Goal: Use online tool/utility

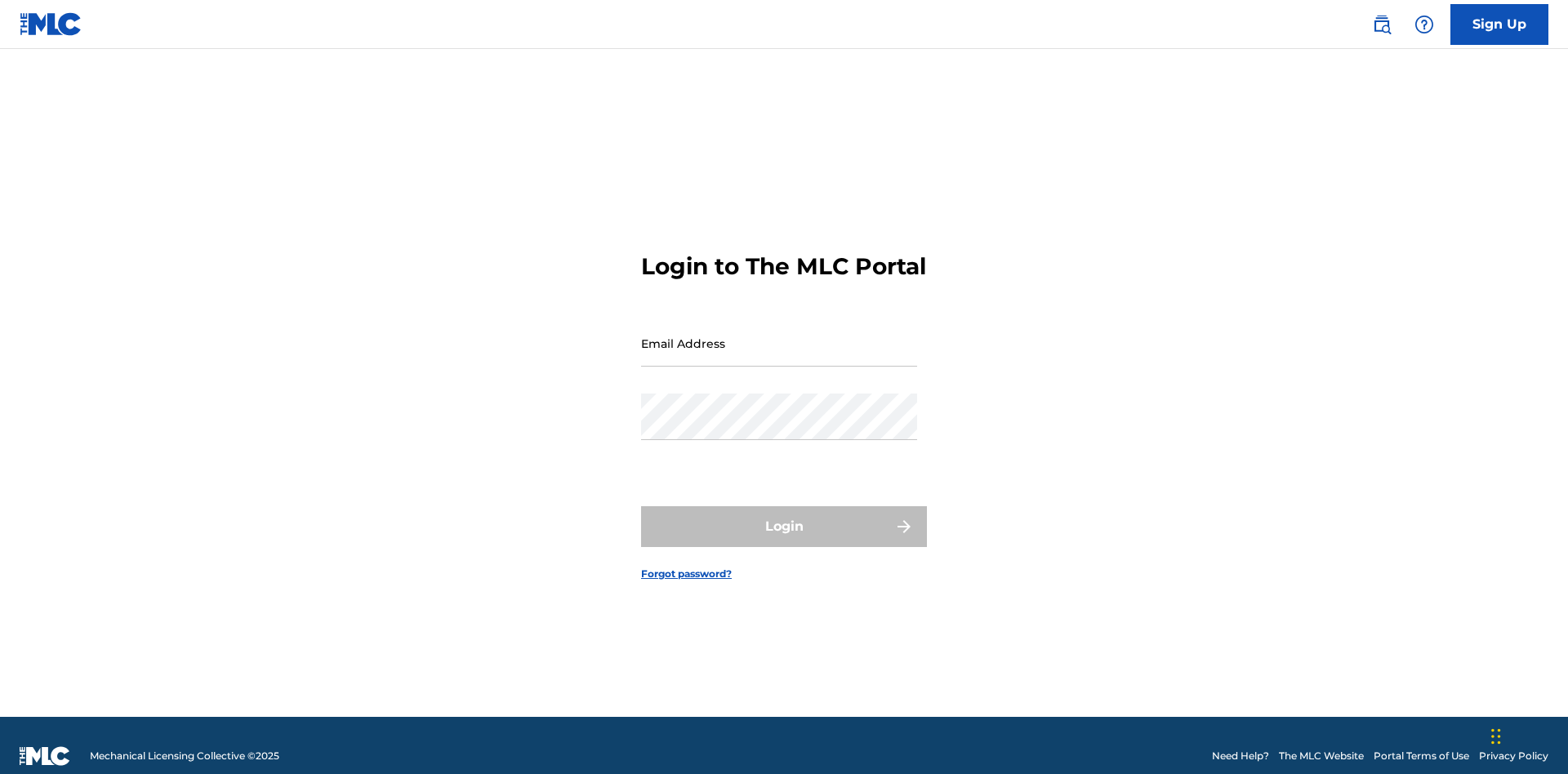
scroll to position [21, 0]
click at [779, 335] on input "Email Address" at bounding box center [779, 343] width 276 height 46
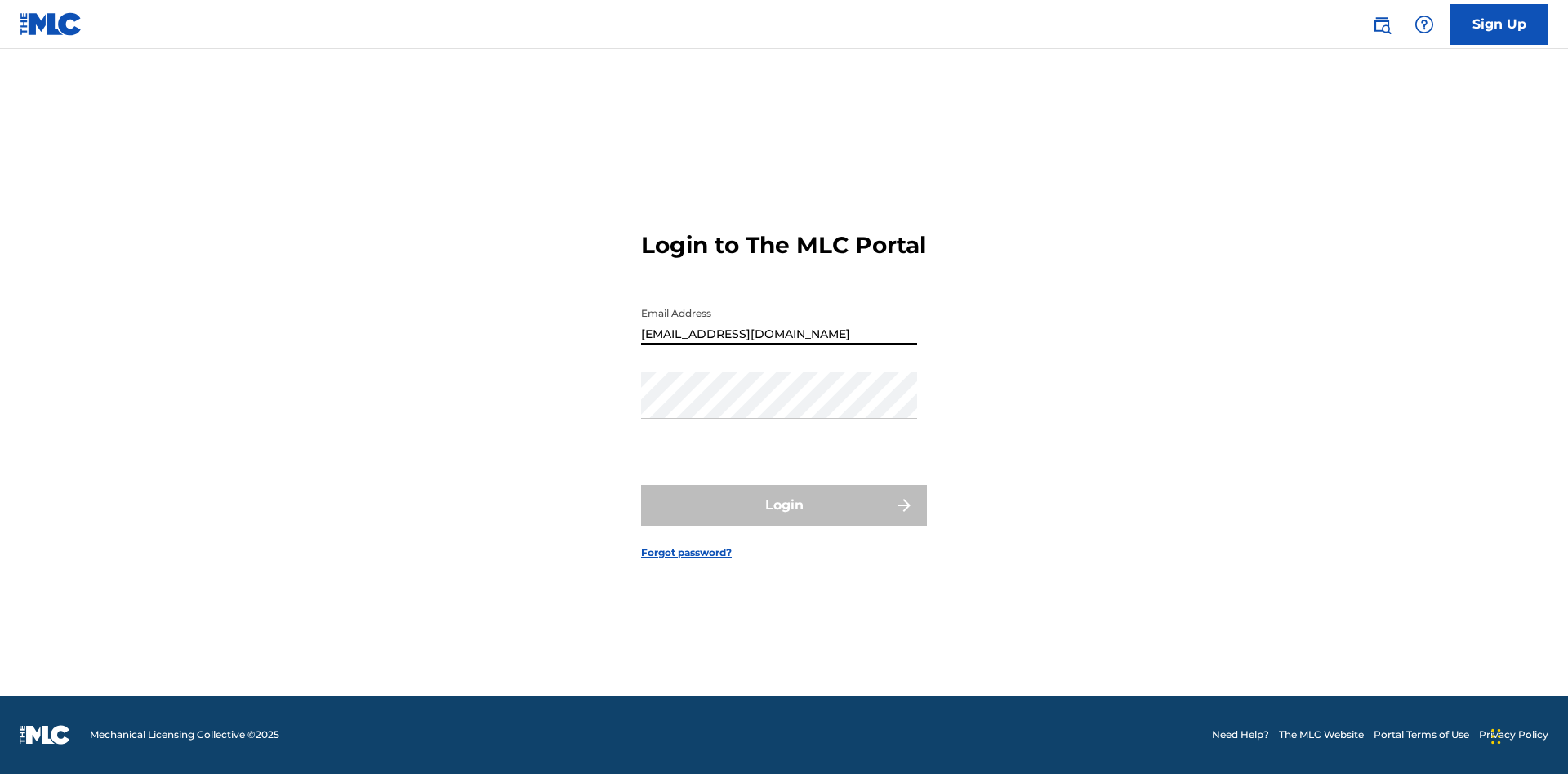
type input "[EMAIL_ADDRESS][DOMAIN_NAME]"
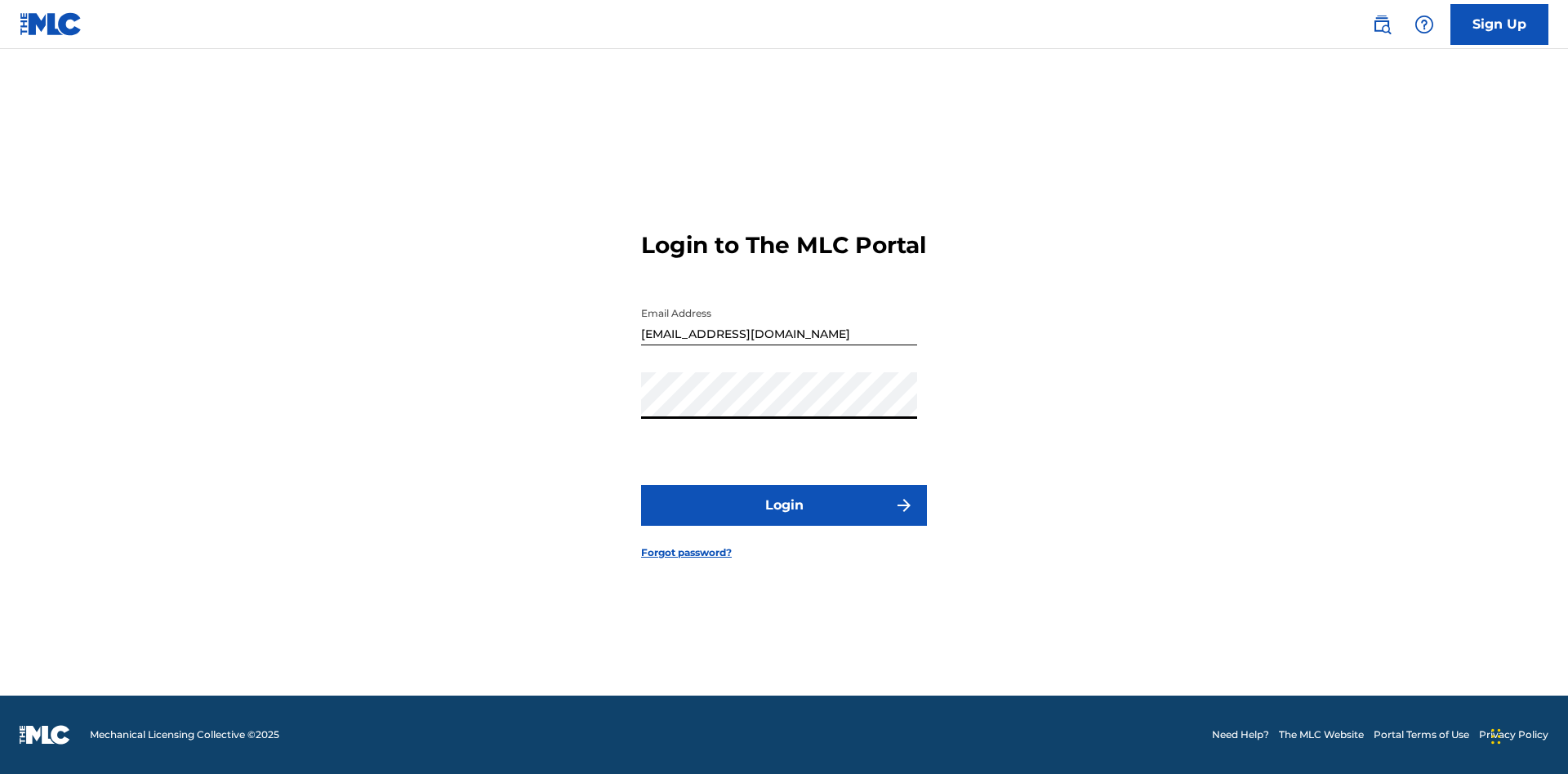
click at [784, 519] on button "Login" at bounding box center [784, 505] width 286 height 41
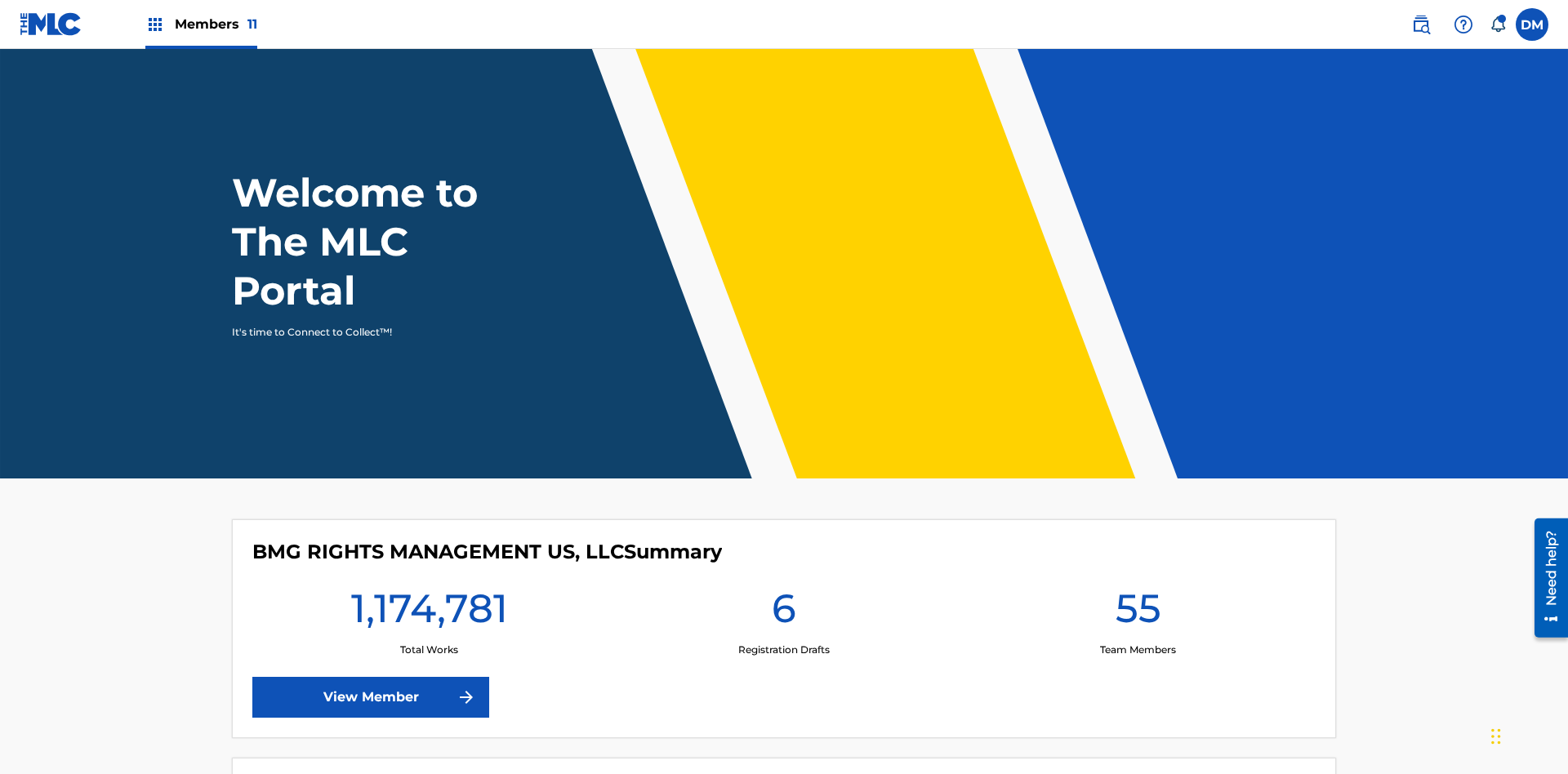
click at [201, 24] on span "Members 11" at bounding box center [215, 24] width 82 height 18
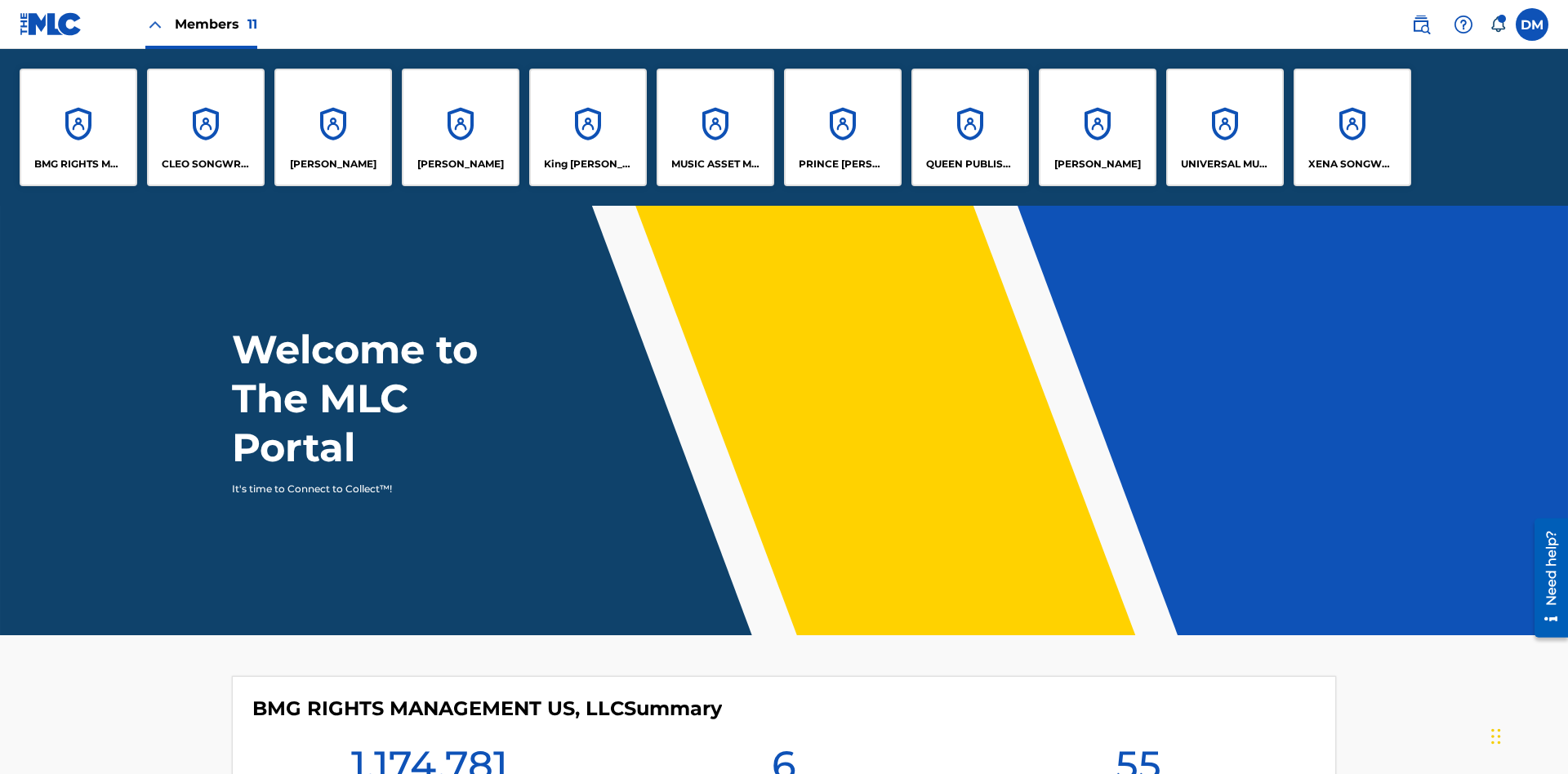
click at [587, 164] on p "King [PERSON_NAME]" at bounding box center [588, 164] width 89 height 15
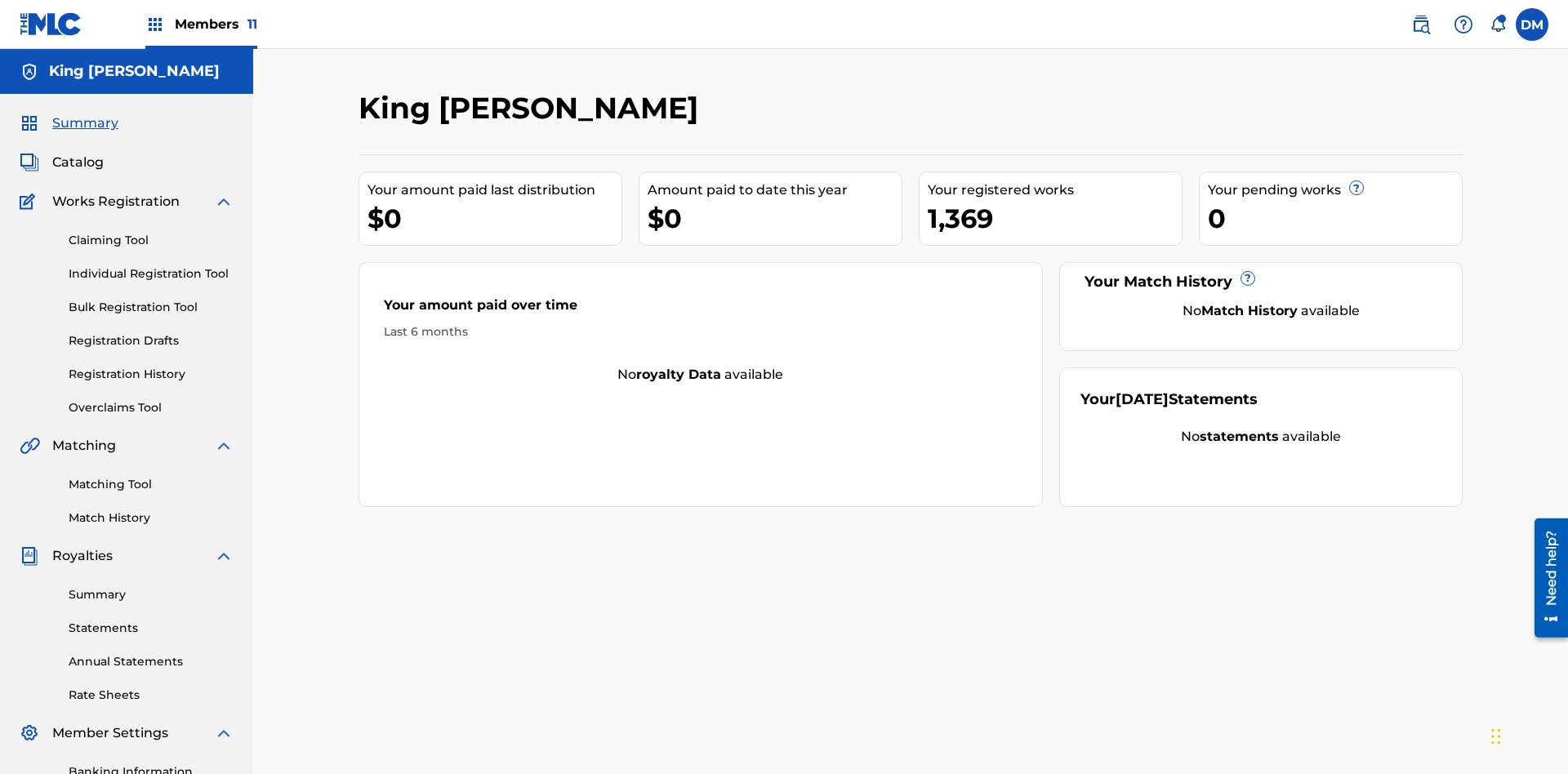
scroll to position [238, 0]
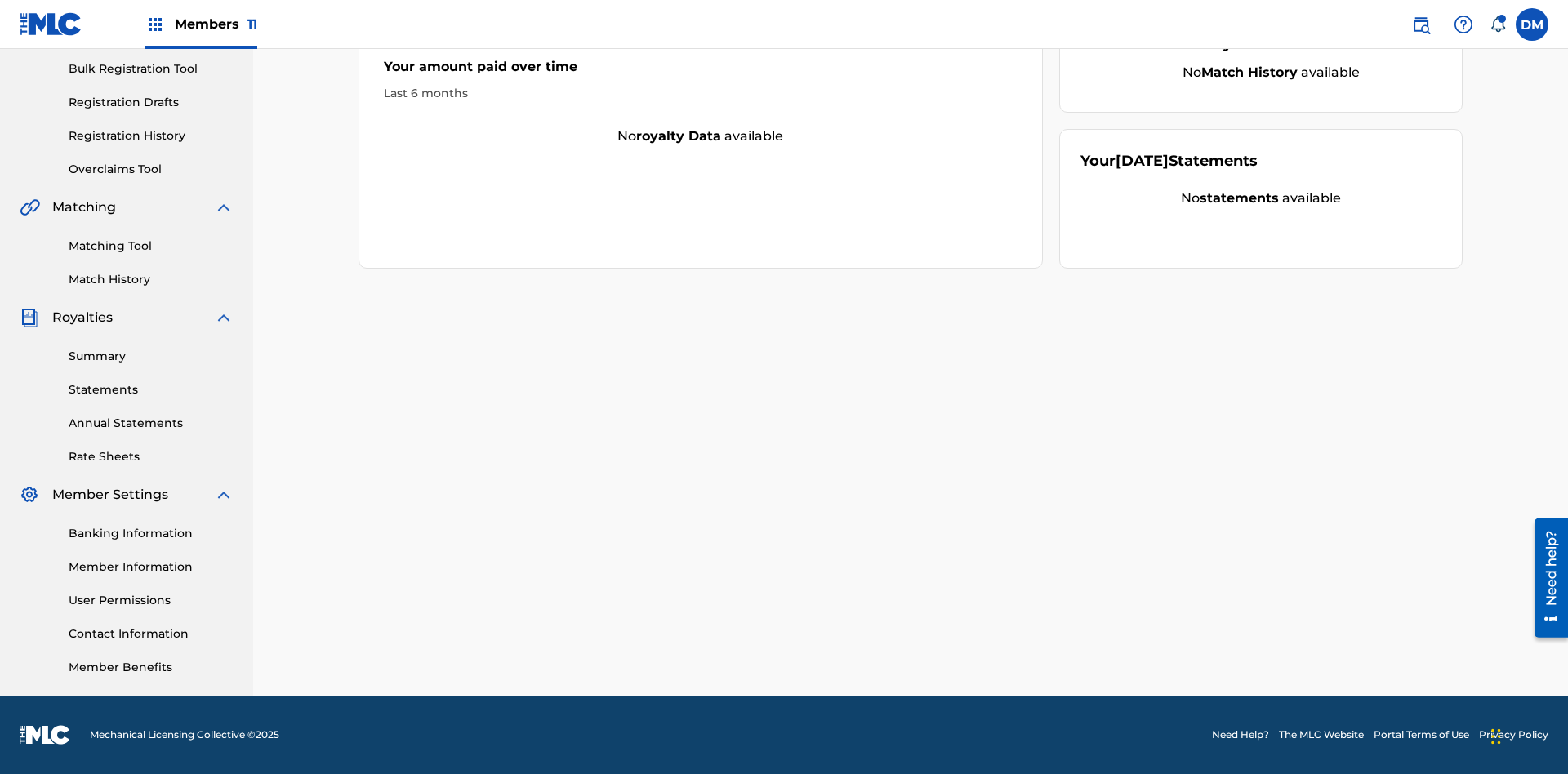
click at [151, 169] on link "Overclaims Tool" at bounding box center [151, 169] width 164 height 18
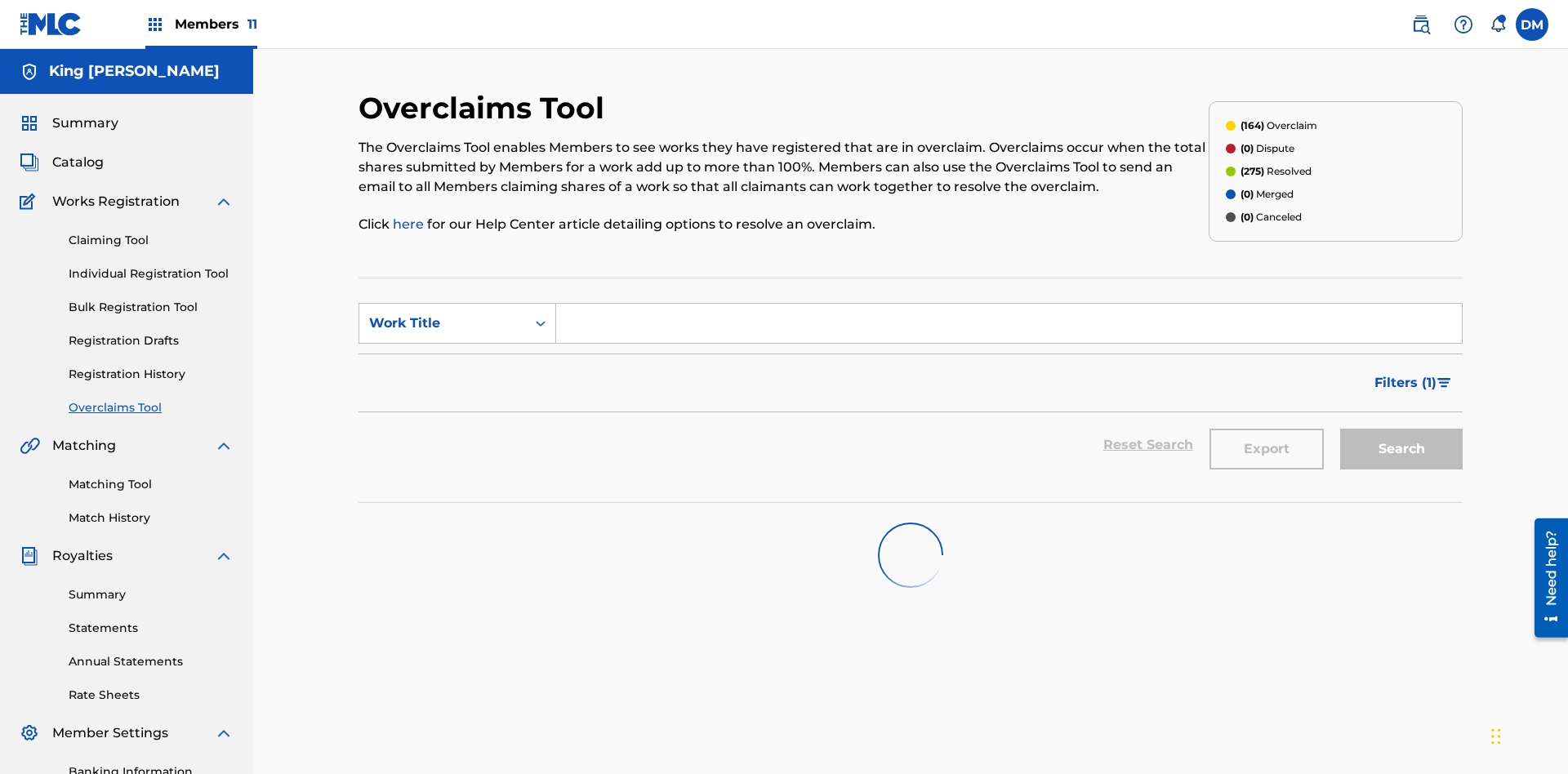
click at [1404, 373] on span "Filters ( 1 )" at bounding box center [1404, 382] width 62 height 19
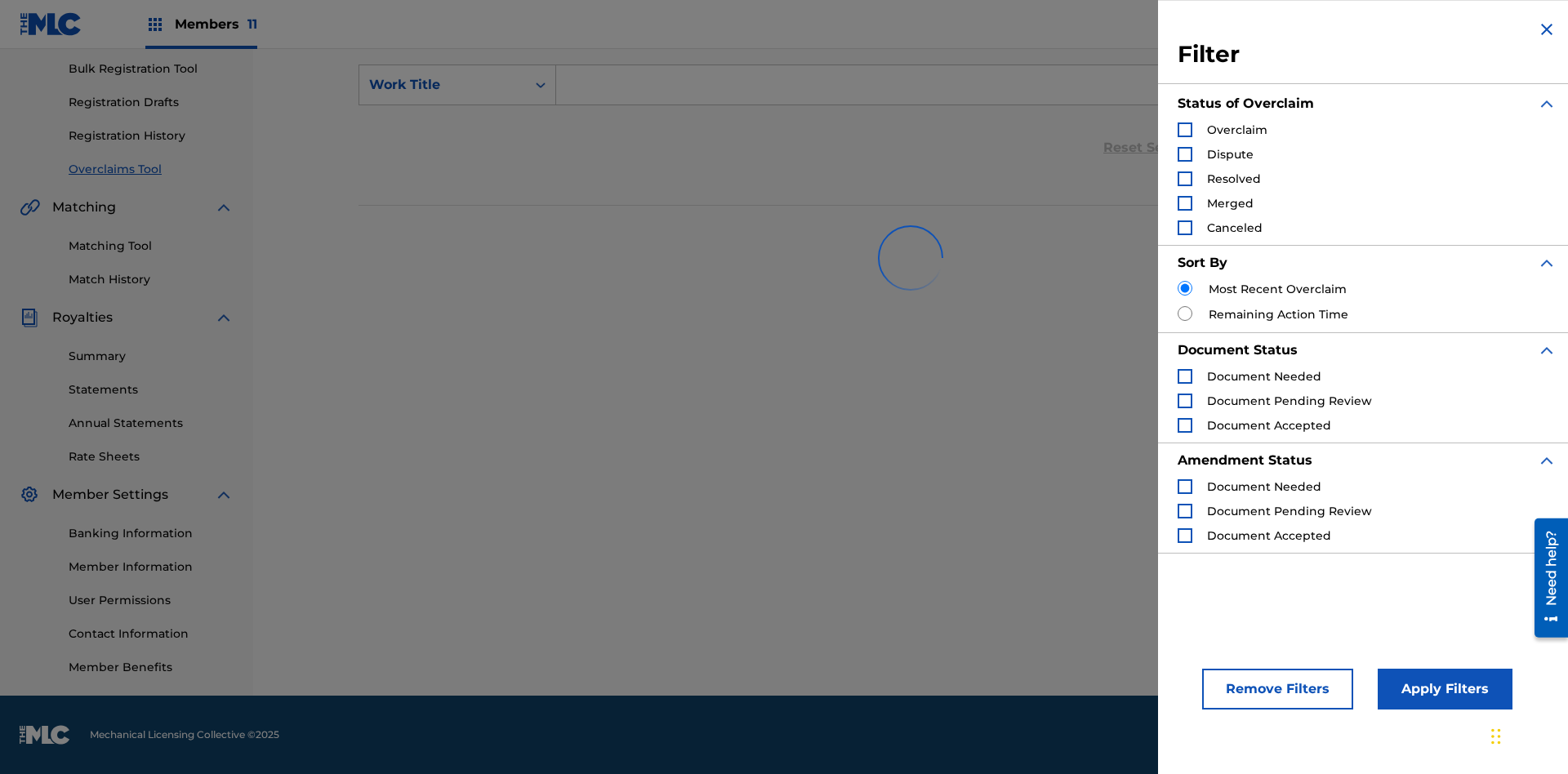
click at [1185, 129] on div "Search Form" at bounding box center [1185, 130] width 15 height 15
click at [1441, 689] on button "Apply Filters" at bounding box center [1445, 689] width 135 height 41
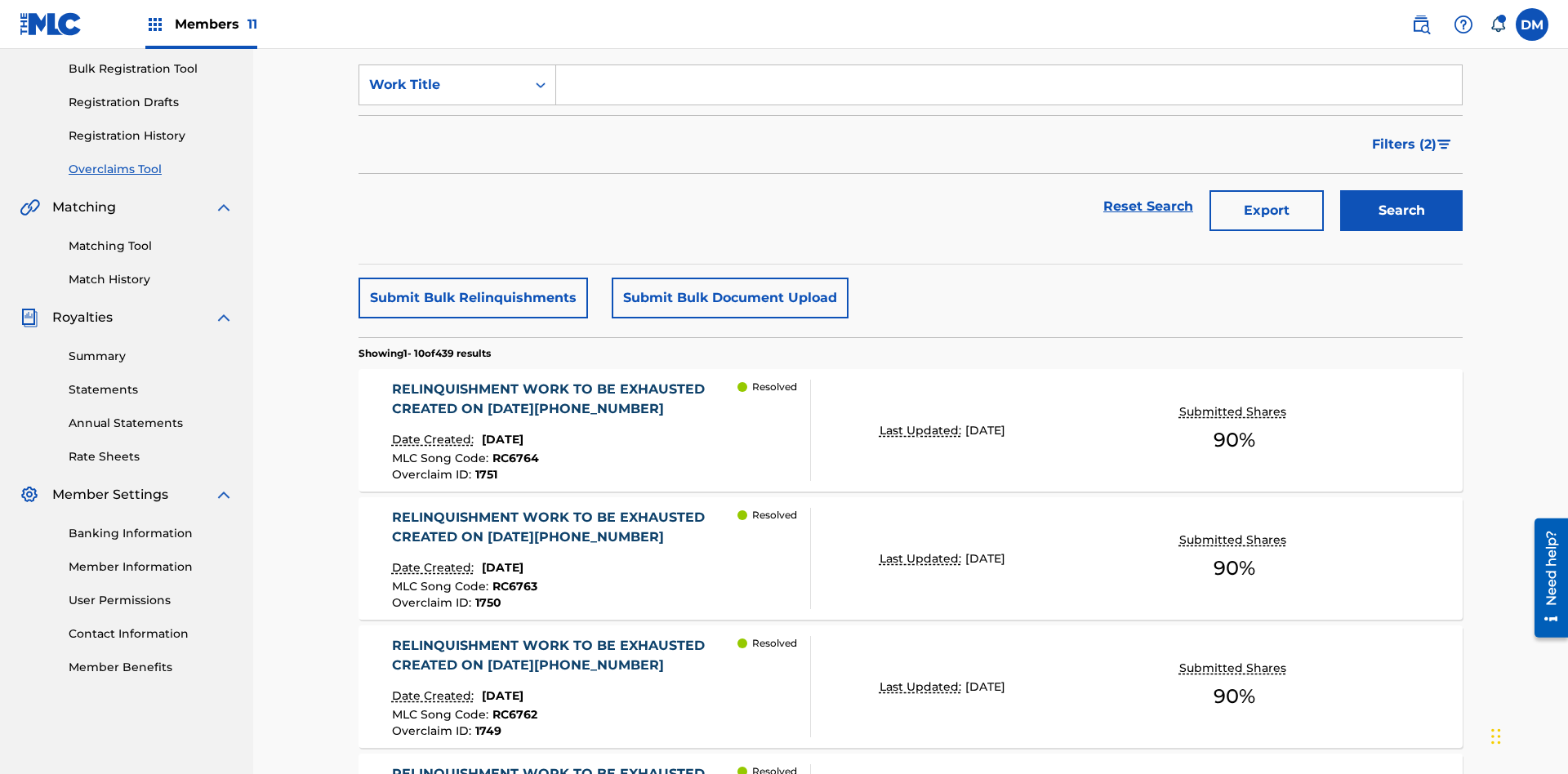
click at [472, 277] on button "Submit Bulk Relinquishments" at bounding box center [473, 297] width 229 height 41
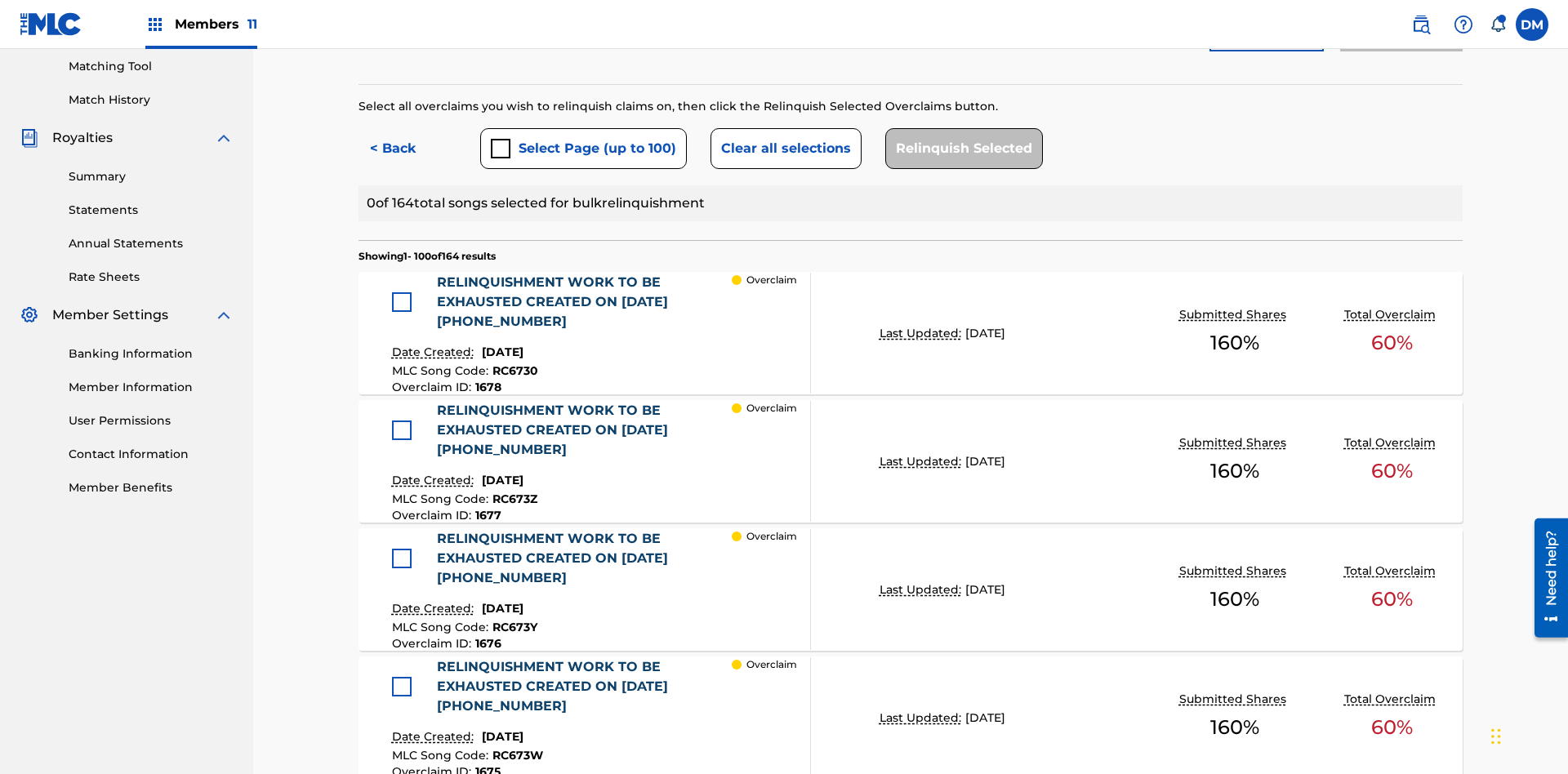
click at [582, 128] on button "Select Page (up to 100)" at bounding box center [584, 149] width 207 height 41
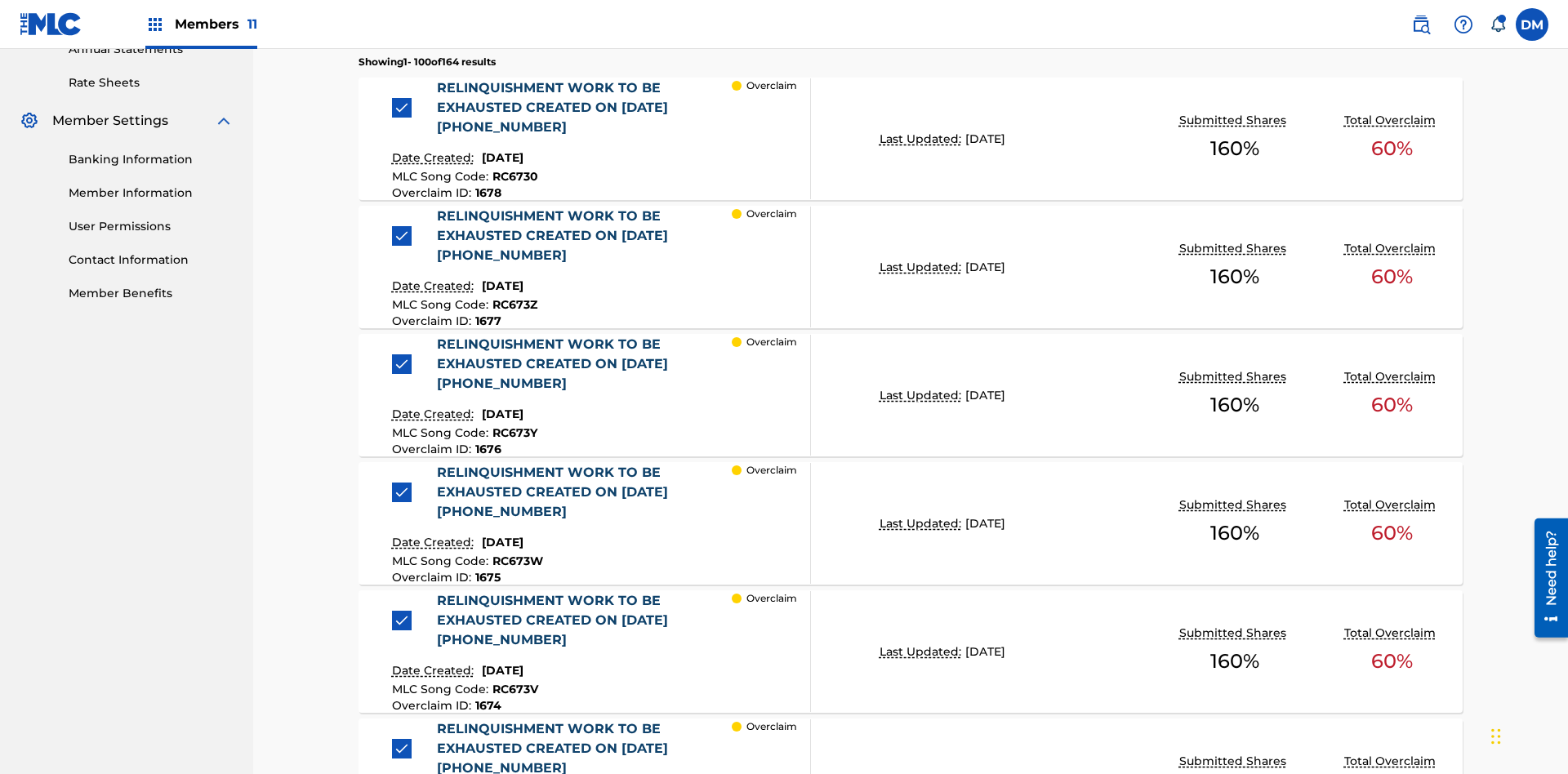
scroll to position [448, 0]
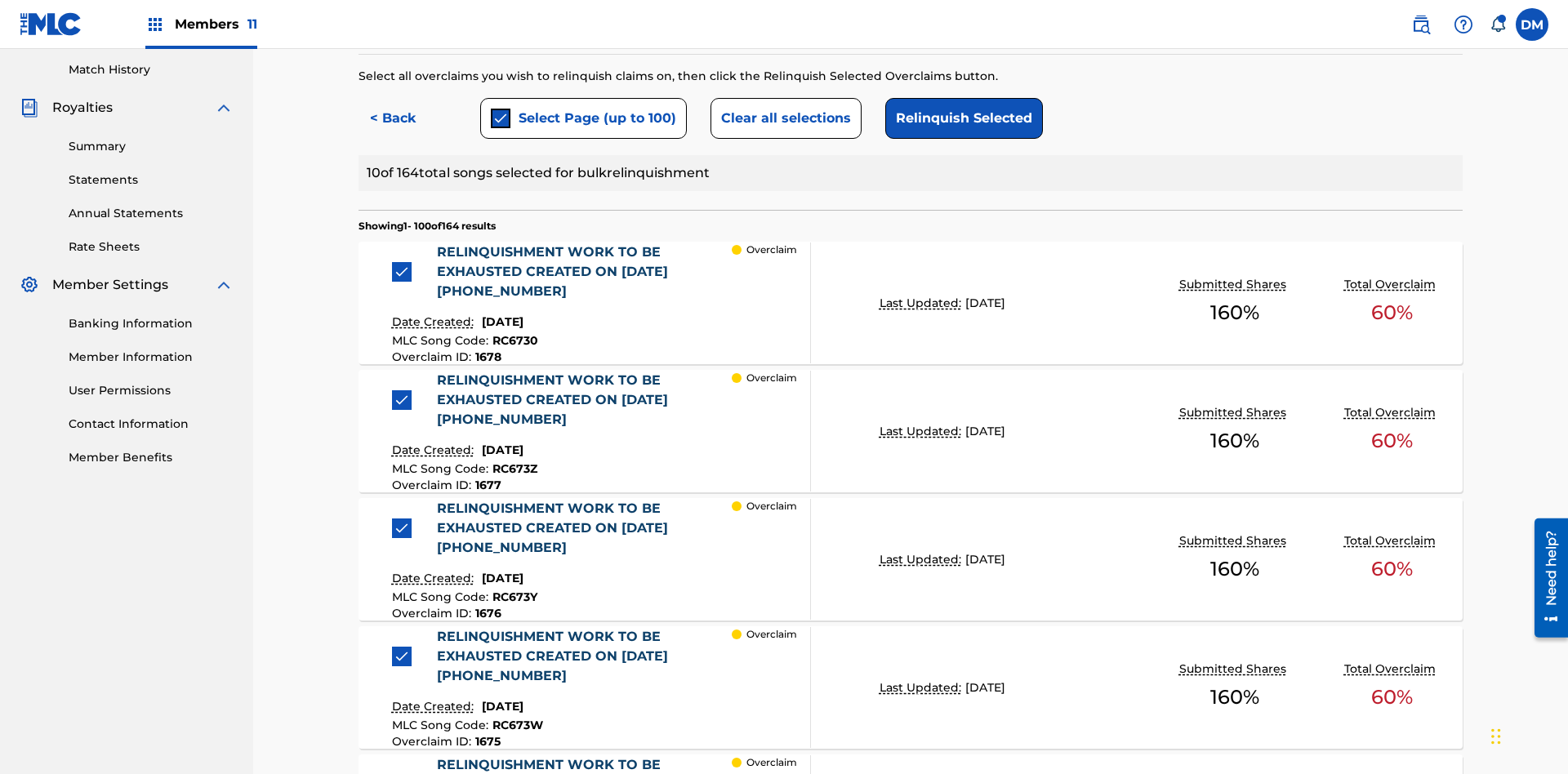
click at [783, 118] on button "Clear all selections" at bounding box center [785, 118] width 151 height 41
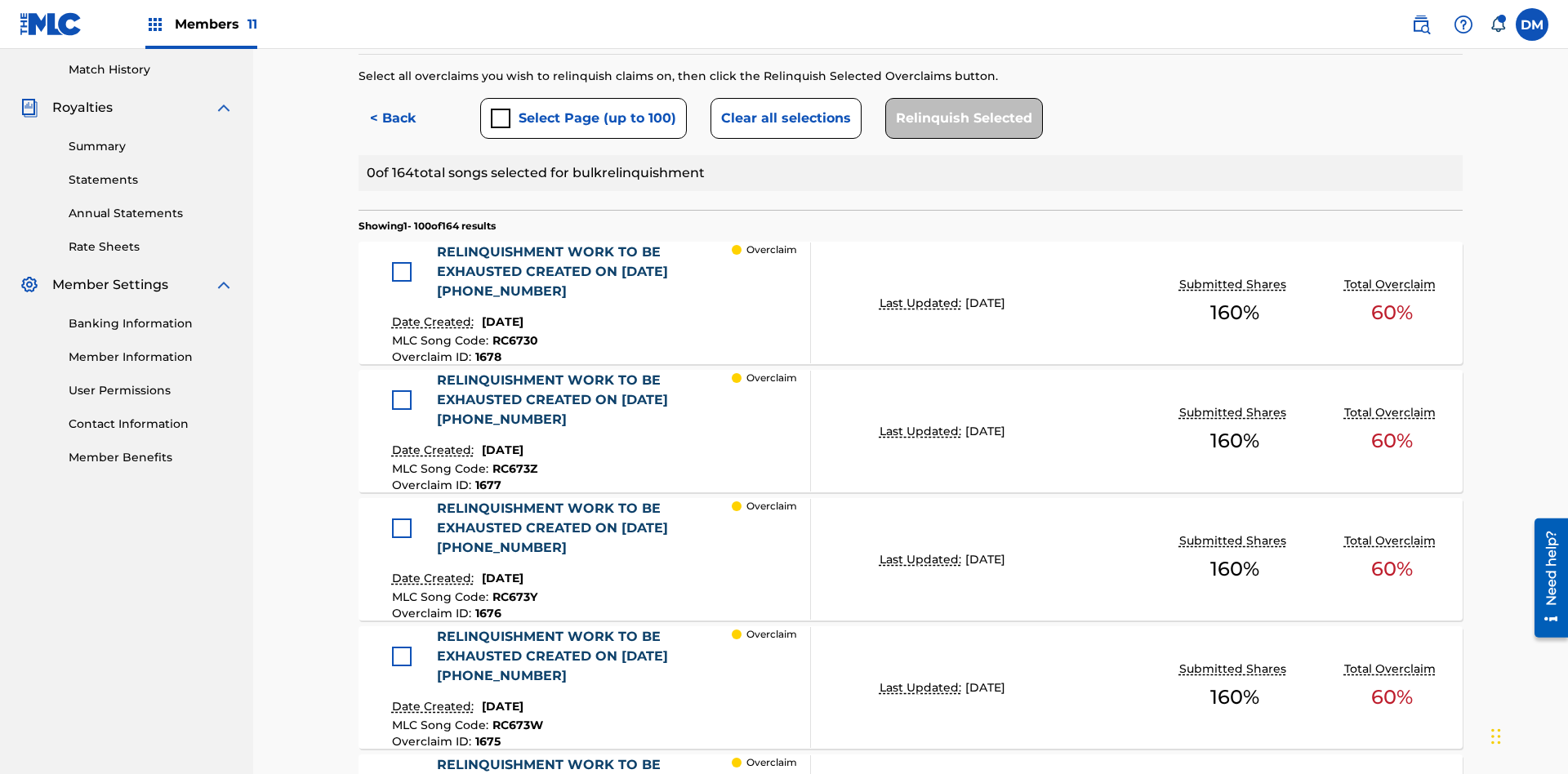
scroll to position [350, 0]
